Goal: Information Seeking & Learning: Learn about a topic

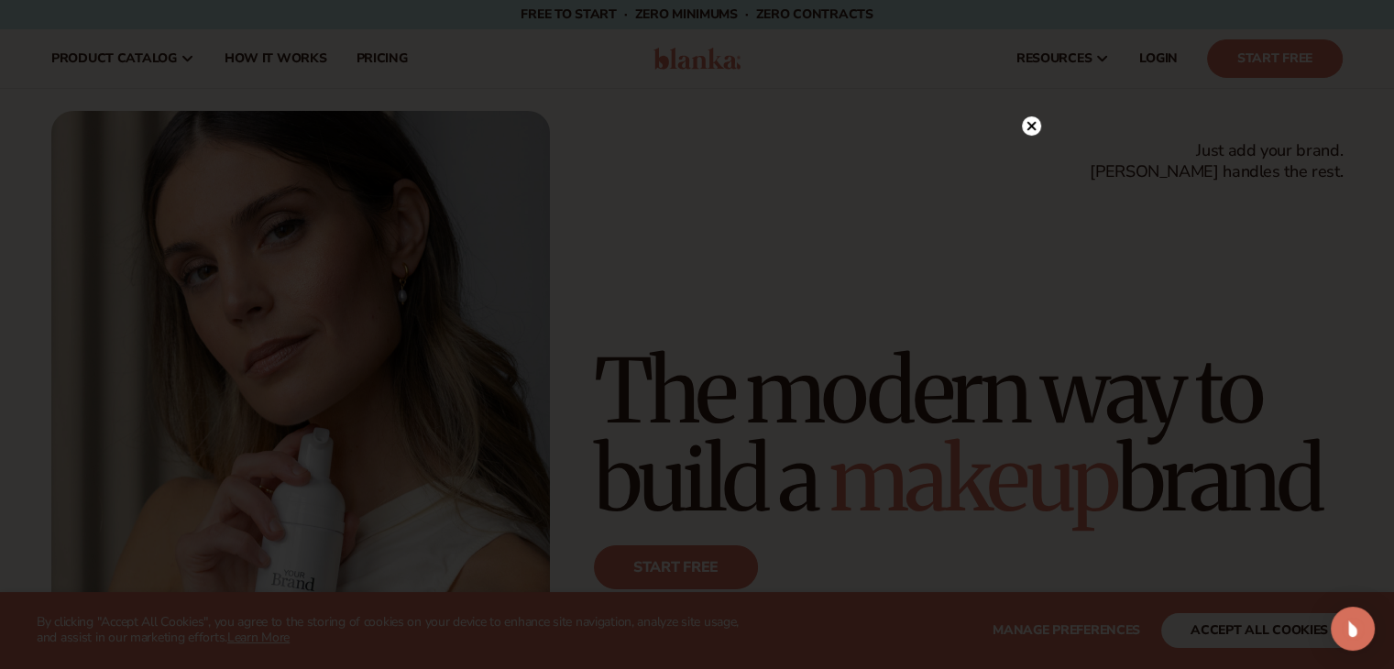
click at [1024, 123] on circle at bounding box center [1031, 125] width 19 height 19
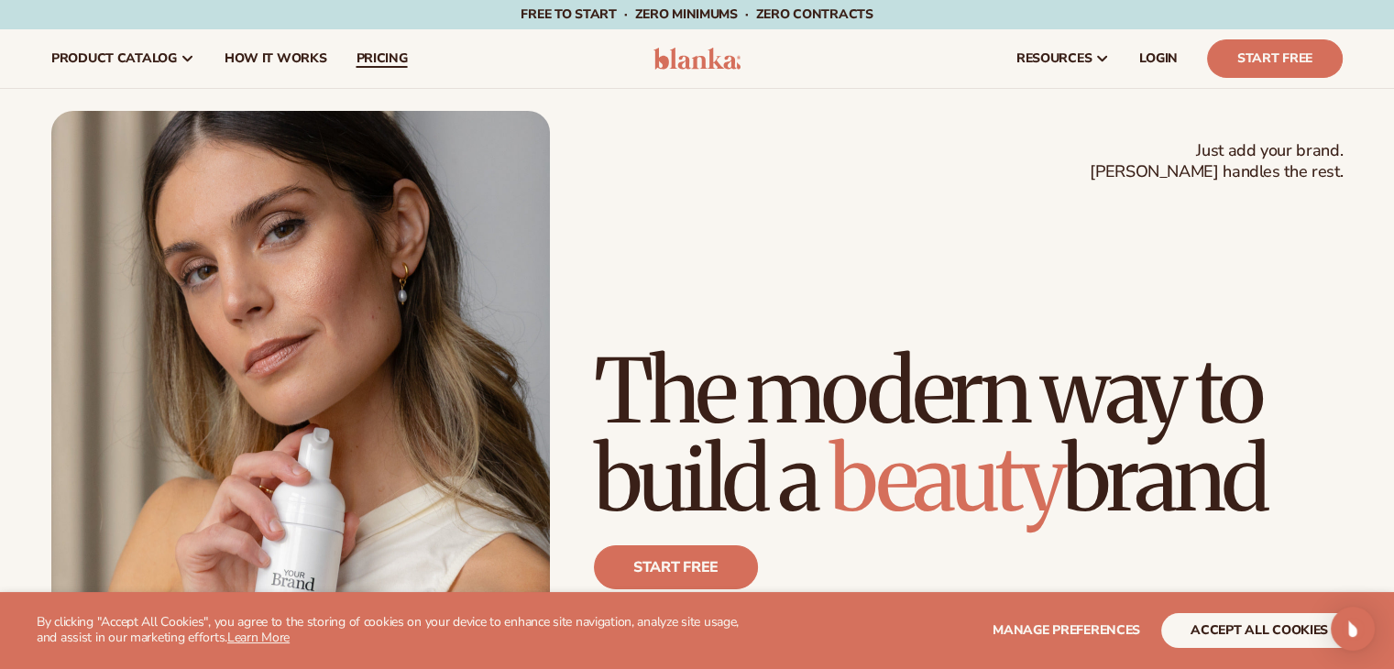
click at [359, 49] on link "pricing" at bounding box center [381, 58] width 81 height 59
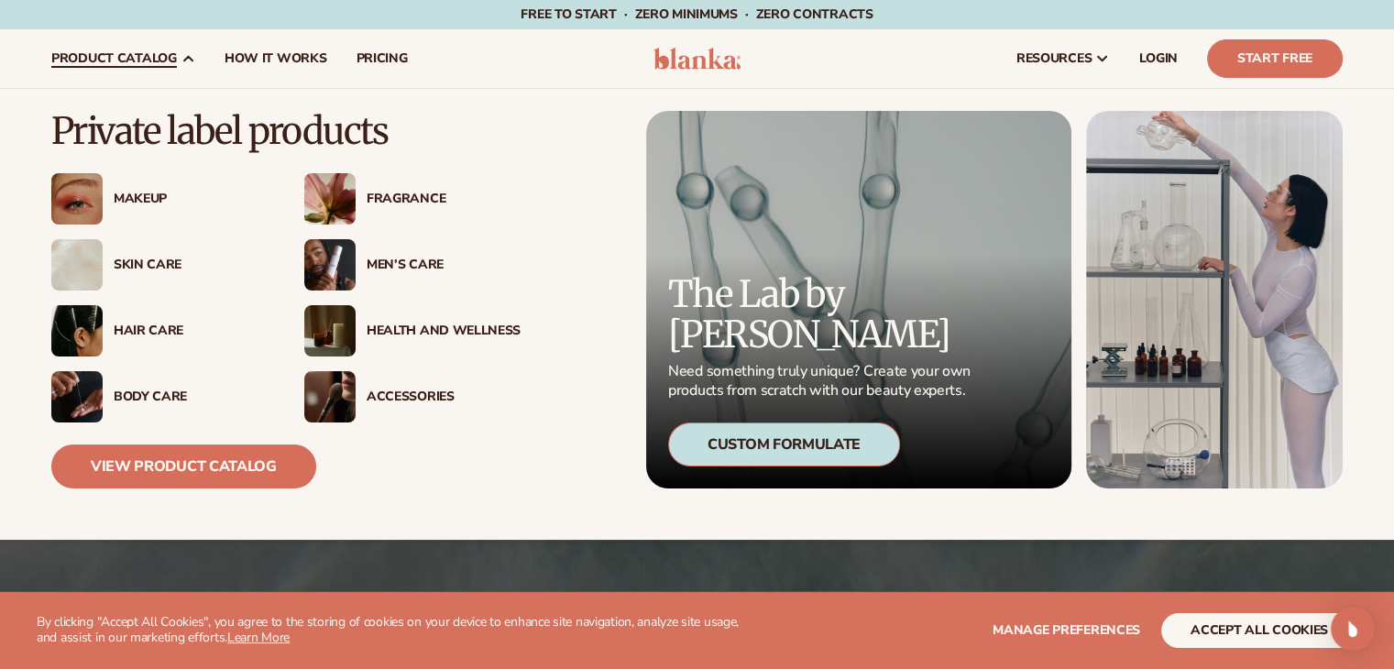
click at [147, 60] on span "product catalog" at bounding box center [114, 58] width 126 height 15
click at [137, 253] on div "Skin Care" at bounding box center [159, 264] width 216 height 51
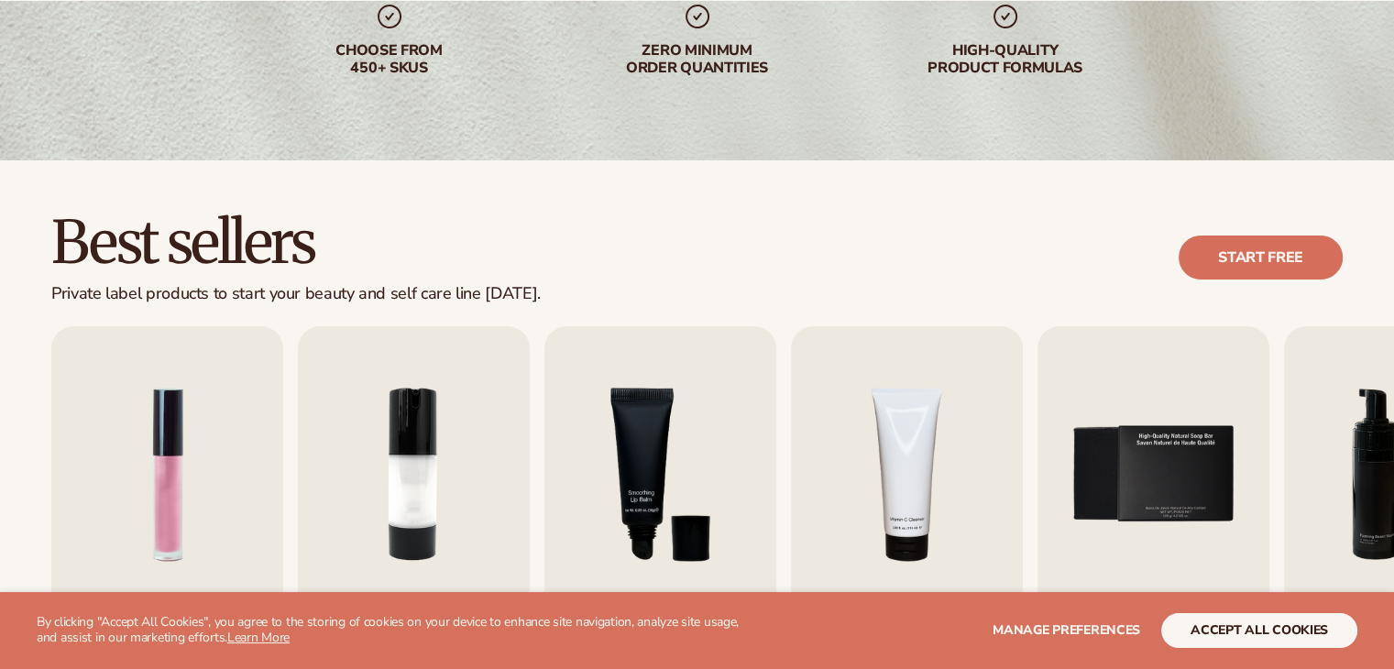
scroll to position [645, 0]
